Goal: Check status: Check status

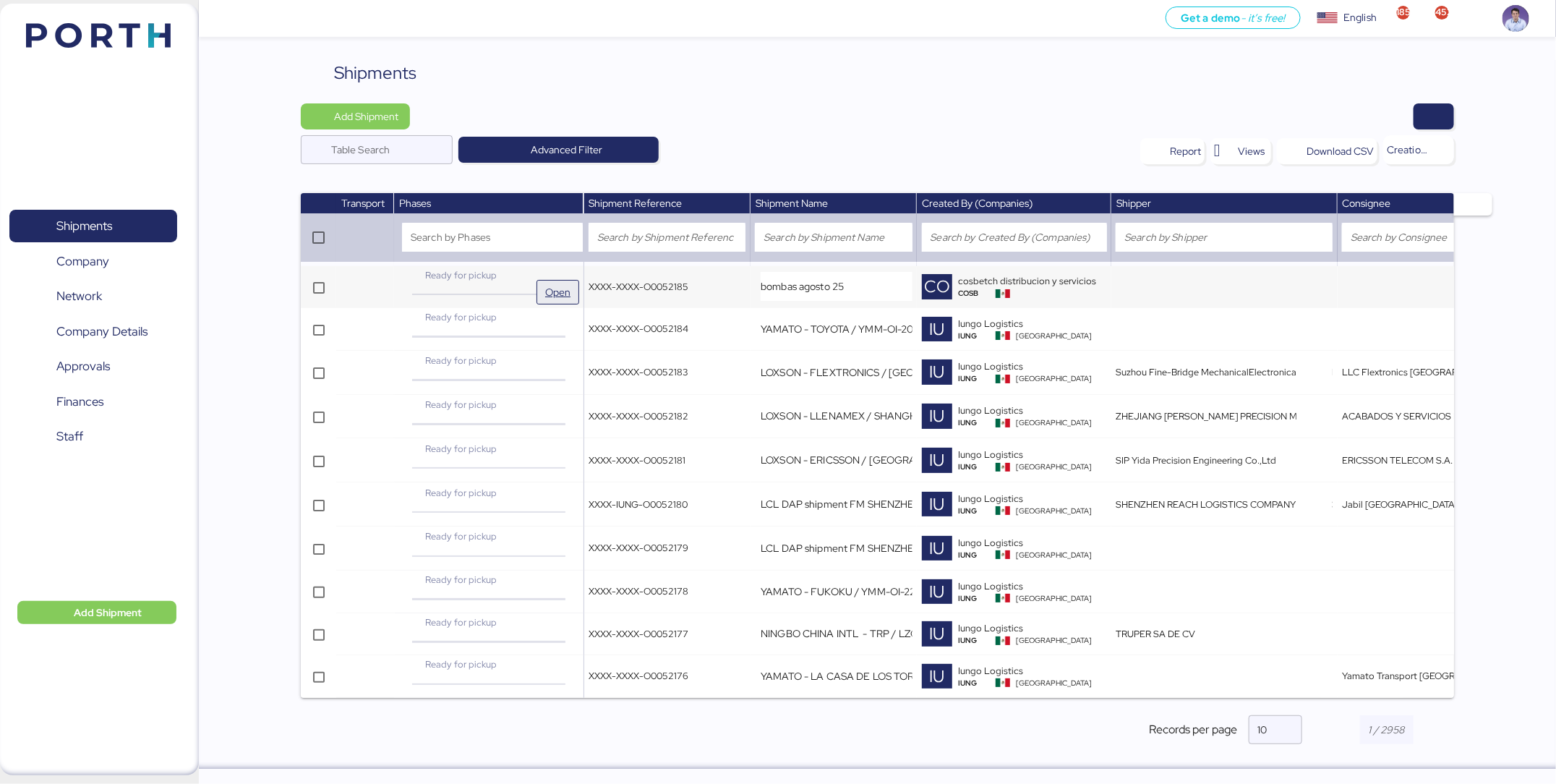
click at [545, 283] on span "Open" at bounding box center [558, 292] width 26 height 17
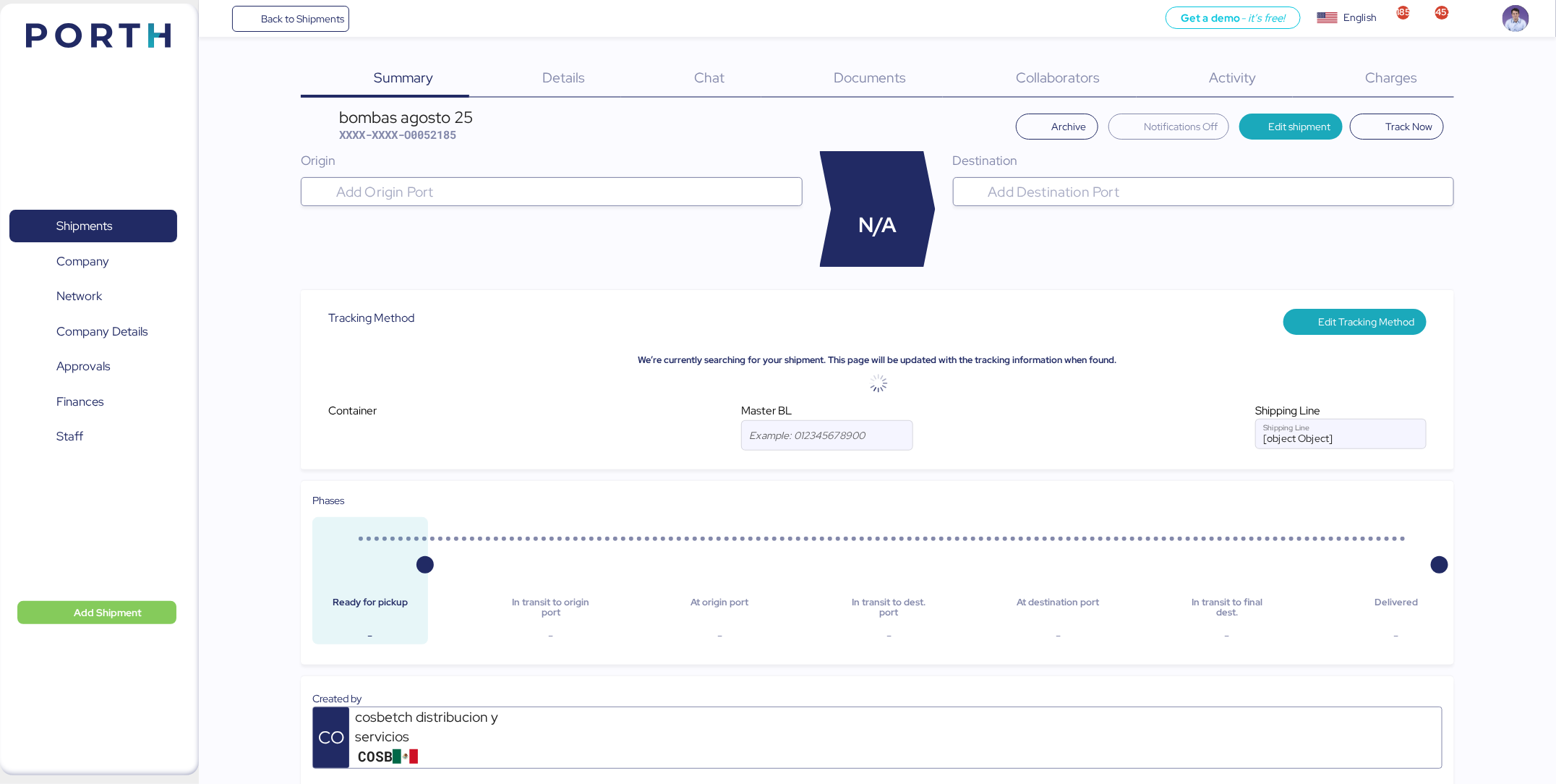
click at [595, 75] on div "Details 0" at bounding box center [545, 79] width 152 height 38
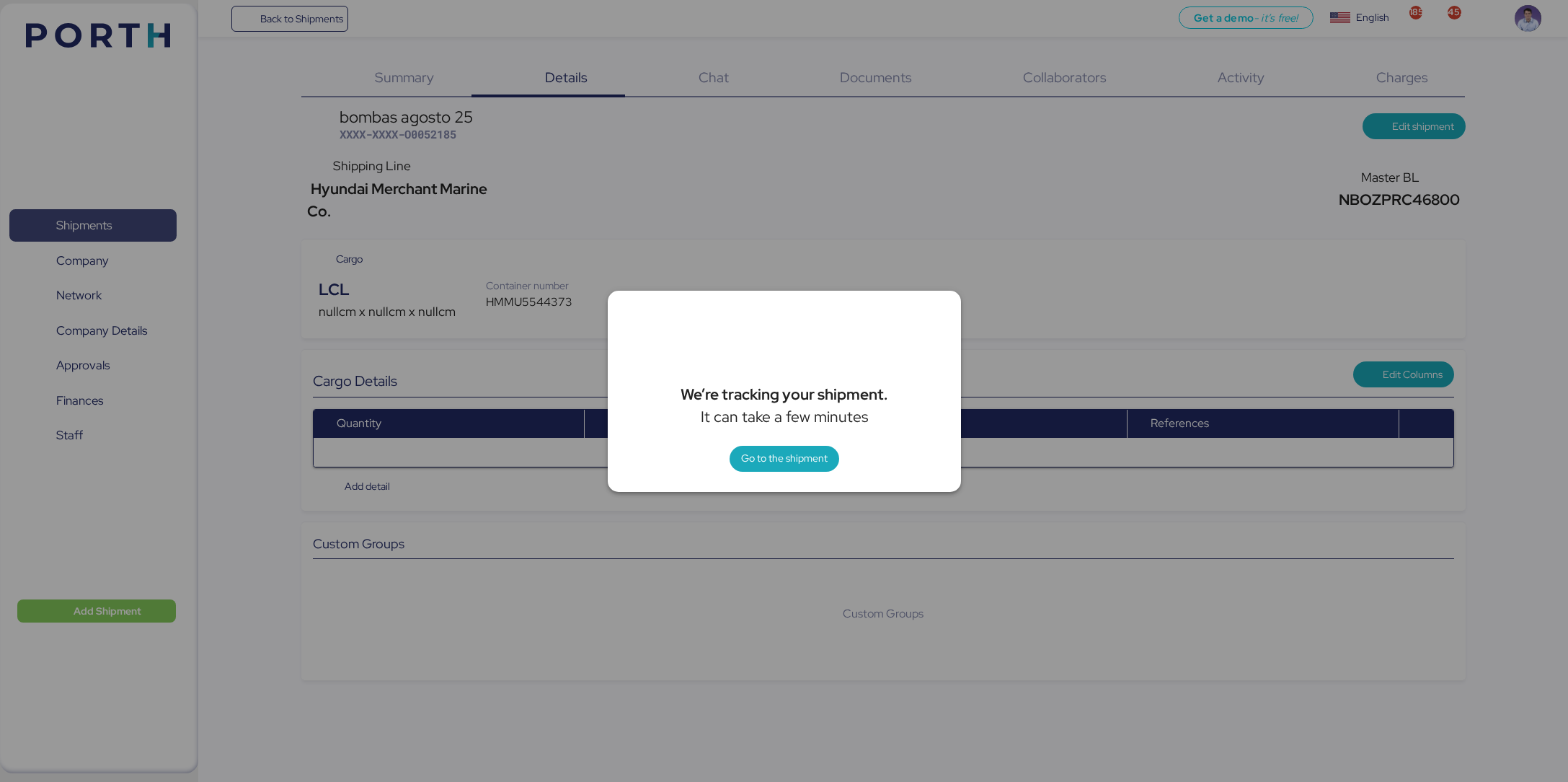
click at [146, 224] on div at bounding box center [784, 391] width 1568 height 782
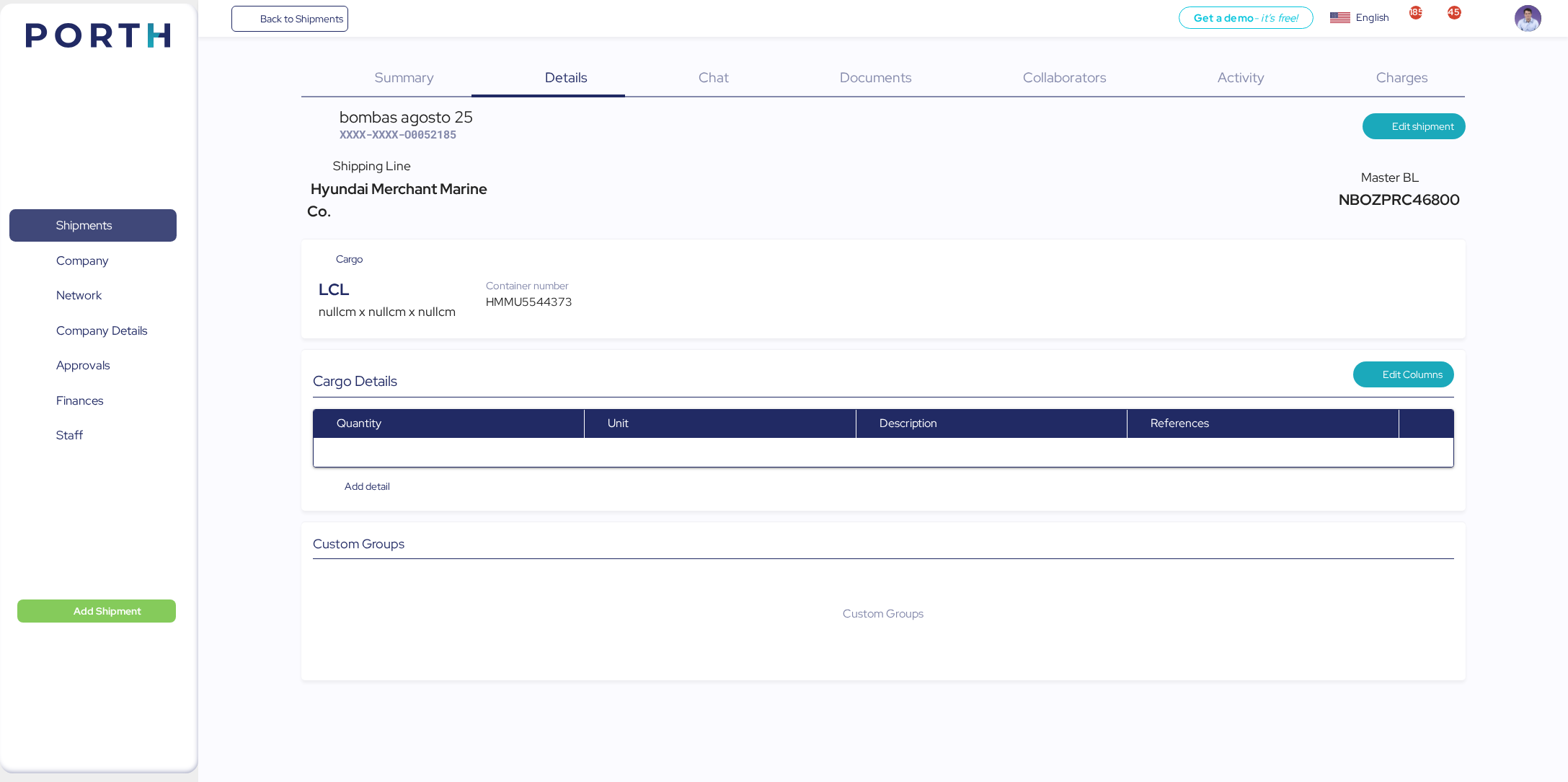
click at [140, 236] on span "Shipments" at bounding box center [93, 226] width 155 height 21
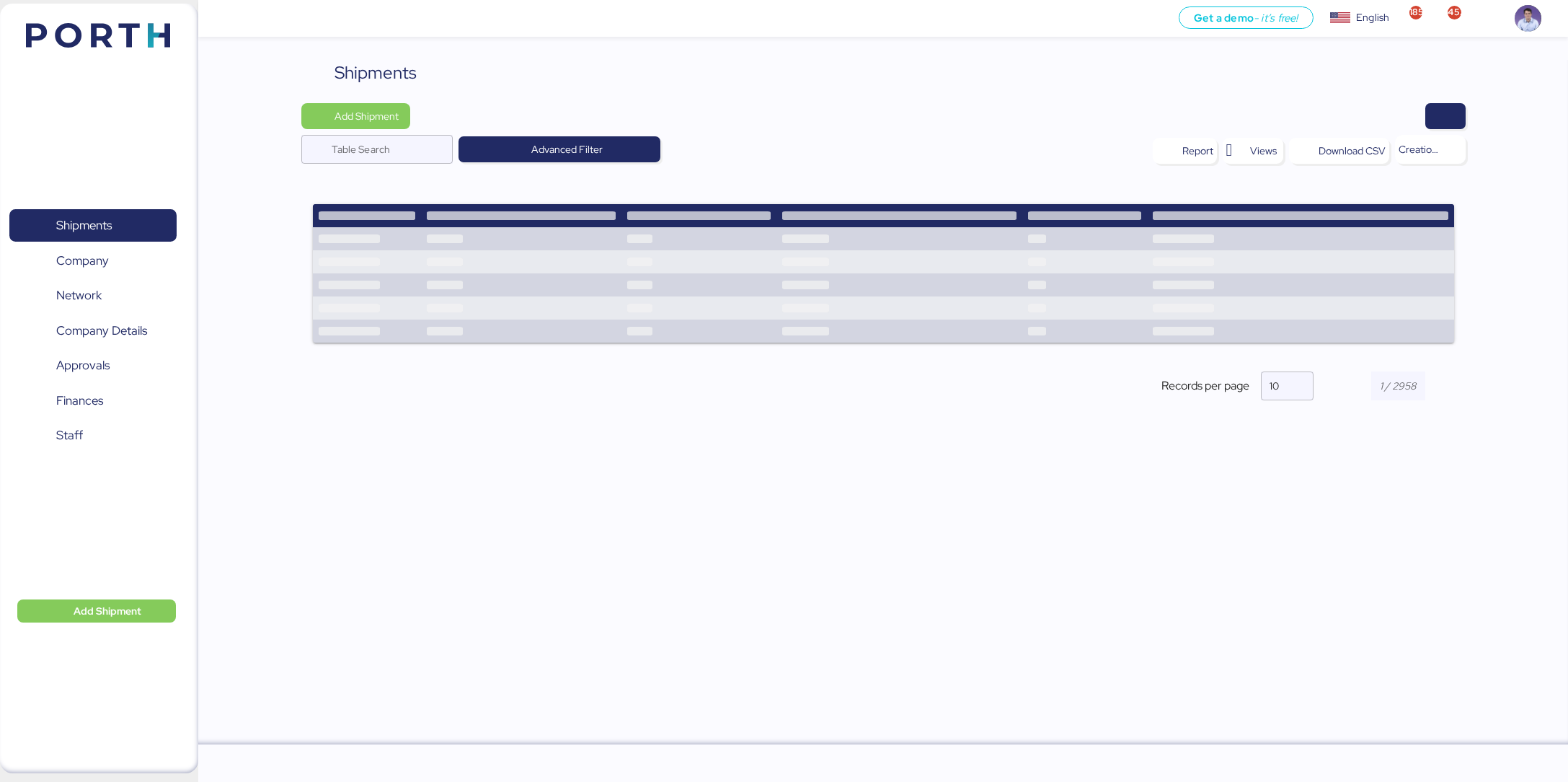
click at [792, 67] on div "Shipments" at bounding box center [883, 72] width 1164 height 26
